Goal: Information Seeking & Learning: Learn about a topic

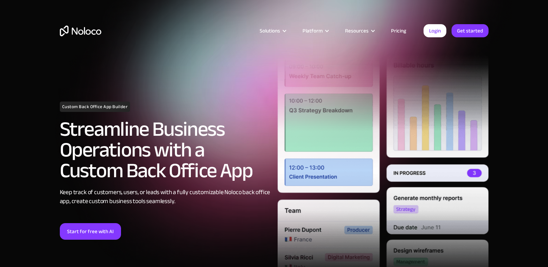
click at [401, 28] on link "Pricing" at bounding box center [398, 30] width 32 height 9
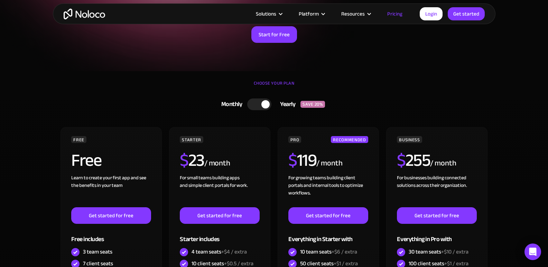
scroll to position [104, 0]
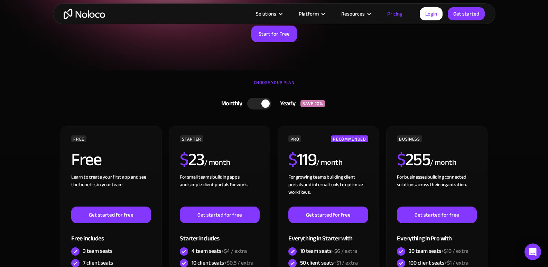
click at [282, 104] on div "Yearly" at bounding box center [285, 104] width 29 height 10
click at [236, 104] on div "Monthly" at bounding box center [232, 104] width 35 height 10
click at [266, 104] on div at bounding box center [265, 104] width 8 height 8
click at [230, 104] on div "Monthly" at bounding box center [232, 104] width 35 height 10
click at [286, 103] on div "Yearly" at bounding box center [285, 104] width 29 height 10
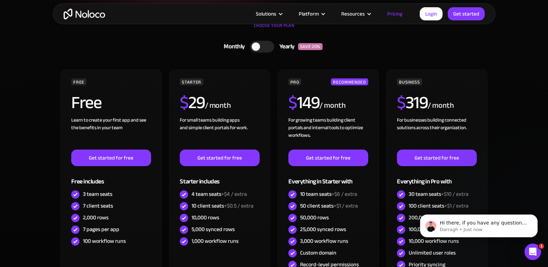
scroll to position [173, 0]
